Goal: Task Accomplishment & Management: Manage account settings

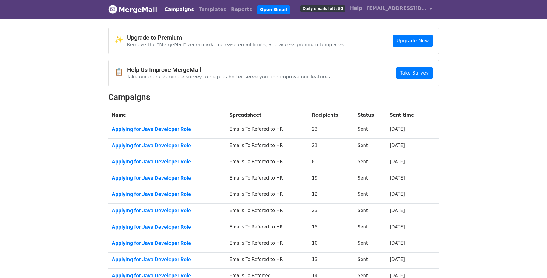
scroll to position [71, 0]
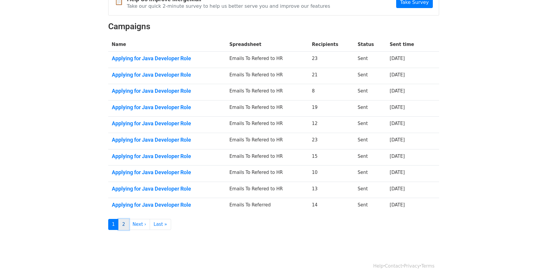
click at [126, 222] on link "2" at bounding box center [123, 224] width 11 height 11
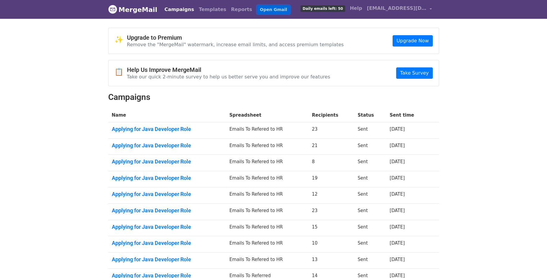
click at [257, 11] on link "Open Gmail" at bounding box center [273, 9] width 33 height 9
click at [396, 6] on span "[EMAIL_ADDRESS][DOMAIN_NAME]" at bounding box center [397, 8] width 60 height 7
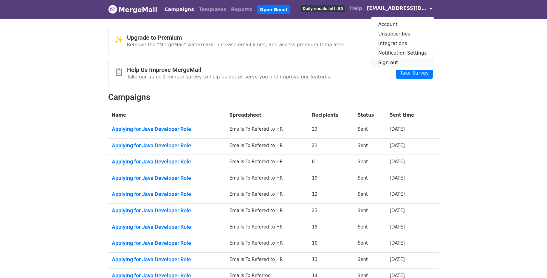
click at [392, 64] on link "Sign out" at bounding box center [402, 63] width 63 height 10
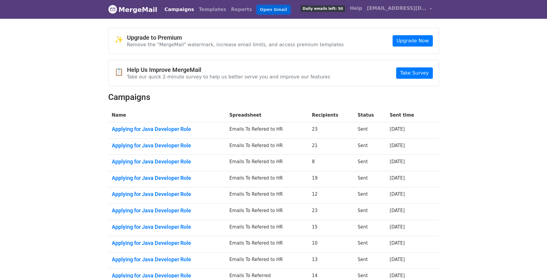
click at [257, 9] on link "Open Gmail" at bounding box center [273, 9] width 33 height 9
click at [257, 7] on link "Open Gmail" at bounding box center [273, 9] width 33 height 9
click at [368, 93] on h2 "Campaigns" at bounding box center [273, 97] width 331 height 10
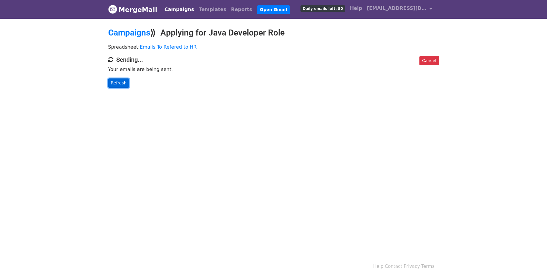
click at [120, 81] on link "Refresh" at bounding box center [118, 82] width 21 height 9
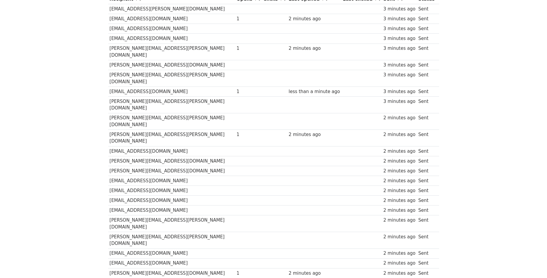
scroll to position [34, 0]
